Goal: Task Accomplishment & Management: Manage account settings

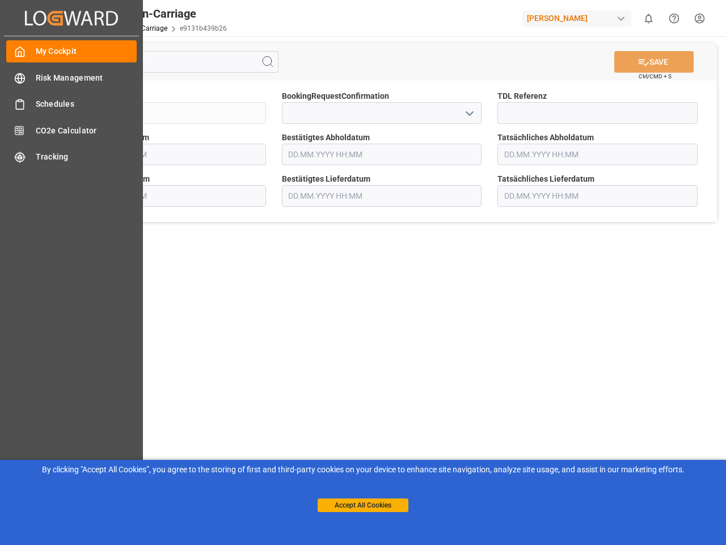
type input "[DATE] 00:00"
click at [363, 272] on main "SAVE Ctrl/CMD + S Sendung FKA25-006488 BookingRequestConfirmation TDL Referenz …" at bounding box center [382, 287] width 684 height 502
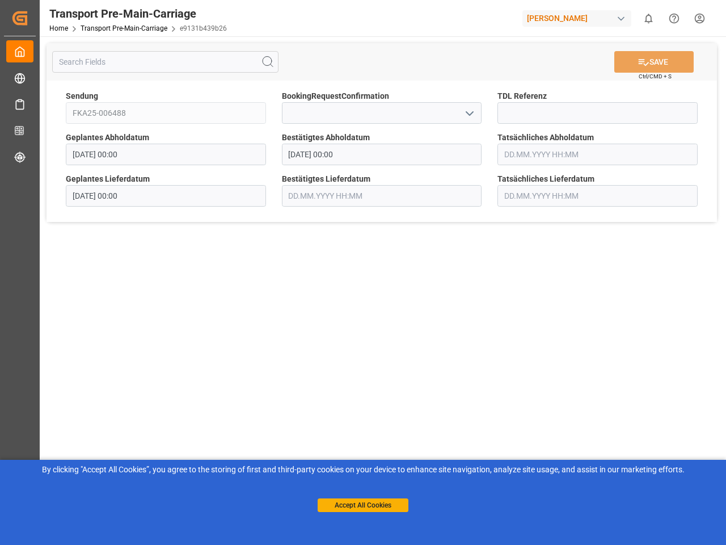
click at [28, 18] on icon "Created by potrace 1.15, written by [PERSON_NAME] [DATE]-[DATE]" at bounding box center [19, 18] width 17 height 18
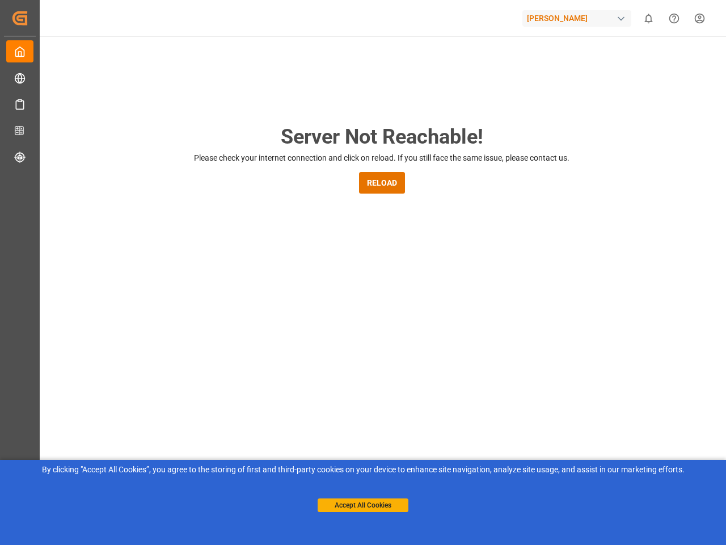
click at [579, 18] on div "[PERSON_NAME]" at bounding box center [577, 18] width 109 height 16
click at [649, 18] on html "Created by potrace 1.15, written by [PERSON_NAME] [DATE]-[DATE] Created by potr…" at bounding box center [363, 272] width 726 height 545
click at [674, 18] on icon "Help Center" at bounding box center [674, 18] width 12 height 12
click at [268, 62] on div "Server Not Reachable! Please check your internet connection and click on reload…" at bounding box center [381, 434] width 689 height 796
click at [654, 62] on div "Server Not Reachable! Please check your internet connection and click on reload…" at bounding box center [381, 434] width 689 height 796
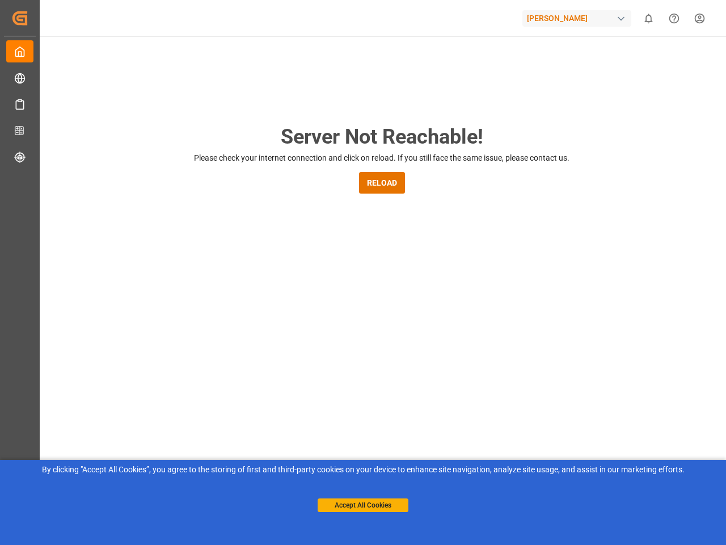
click at [469, 113] on div "Server Not Reachable! Please check your internet connection and click on reload…" at bounding box center [381, 434] width 689 height 796
click at [363, 505] on button "Accept All Cookies" at bounding box center [363, 505] width 91 height 14
